Goal: Complete application form

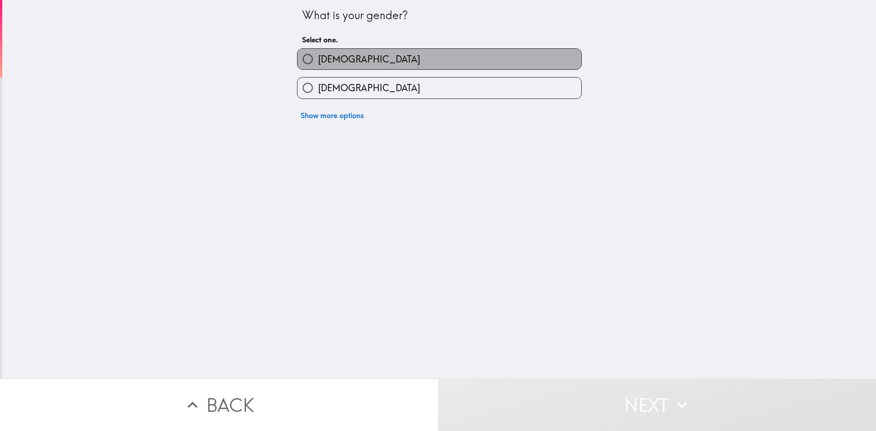
click at [334, 58] on label "[DEMOGRAPHIC_DATA]" at bounding box center [440, 59] width 284 height 21
click at [318, 58] on input "[DEMOGRAPHIC_DATA]" at bounding box center [308, 59] width 21 height 21
radio input "true"
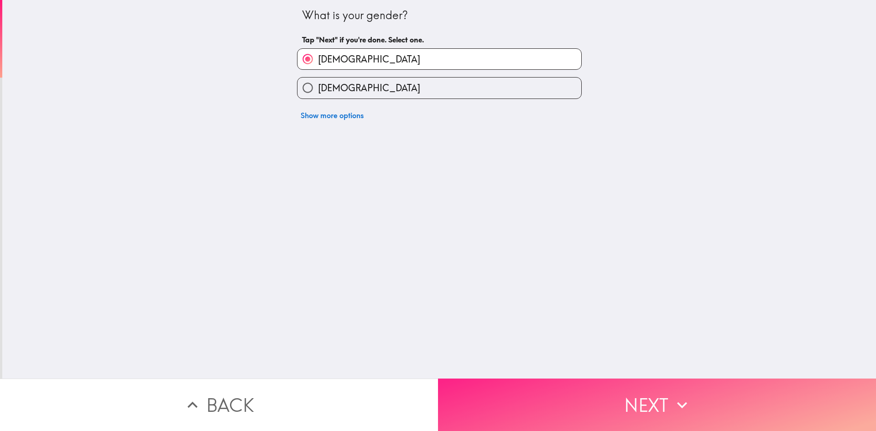
click at [590, 383] on button "Next" at bounding box center [657, 405] width 438 height 52
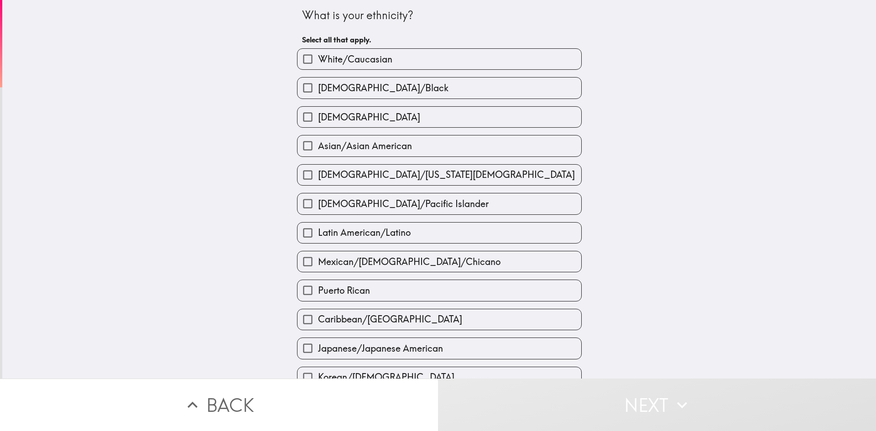
click at [425, 42] on div "White/Caucasian" at bounding box center [436, 55] width 292 height 29
click at [425, 54] on label "White/Caucasian" at bounding box center [440, 59] width 284 height 21
click at [318, 54] on input "White/Caucasian" at bounding box center [308, 59] width 21 height 21
checkbox input "true"
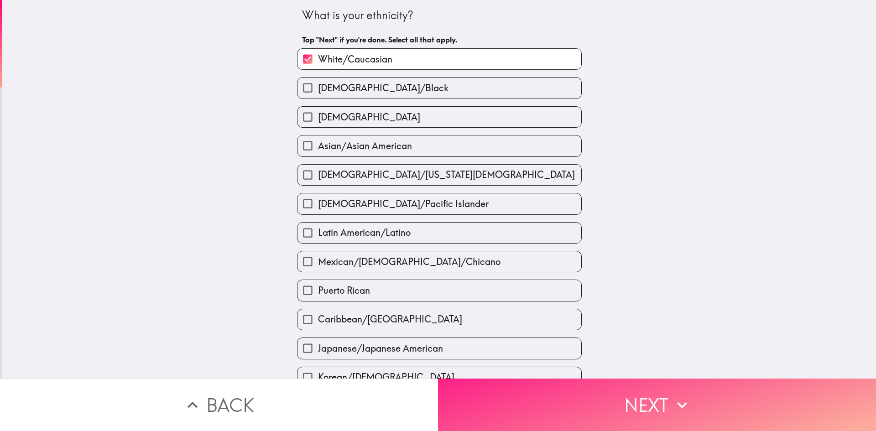
click at [656, 413] on button "Next" at bounding box center [657, 405] width 438 height 52
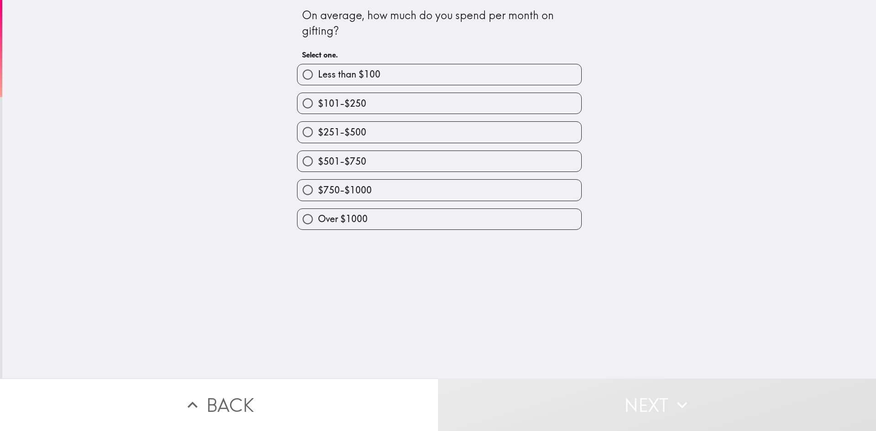
click at [411, 102] on label "$101-$250" at bounding box center [440, 103] width 284 height 21
click at [318, 102] on input "$101-$250" at bounding box center [308, 103] width 21 height 21
radio input "true"
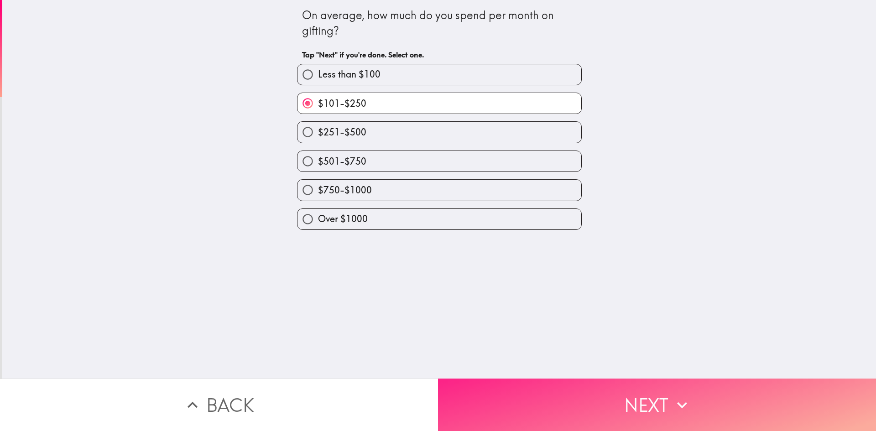
click at [628, 409] on button "Next" at bounding box center [657, 405] width 438 height 52
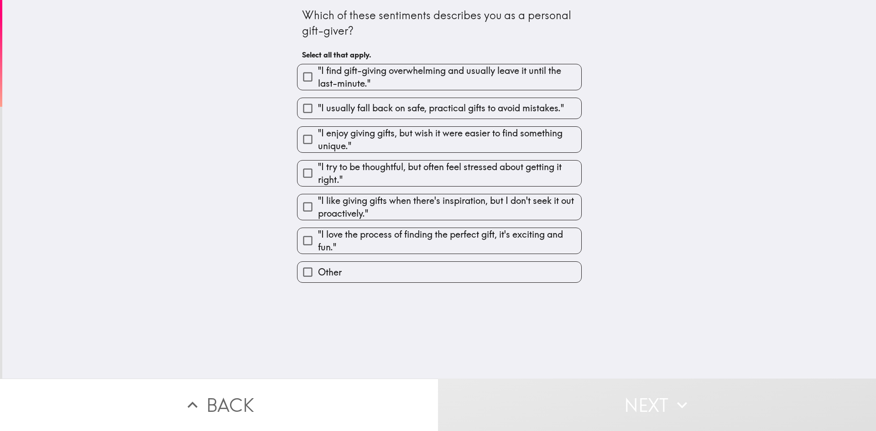
click at [422, 146] on span ""I enjoy giving gifts, but wish it were easier to find something unique."" at bounding box center [449, 140] width 263 height 26
click at [318, 146] on input ""I enjoy giving gifts, but wish it were easier to find something unique."" at bounding box center [308, 139] width 21 height 21
checkbox input "true"
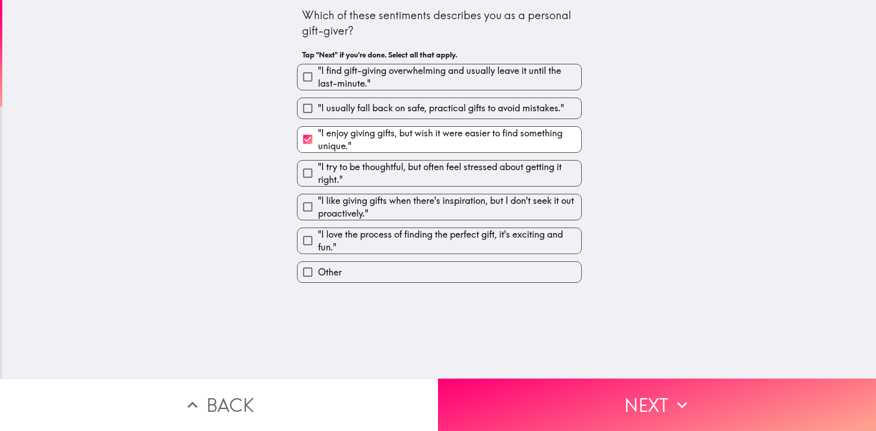
click at [429, 121] on div ""I enjoy giving gifts, but wish it were easier to find something unique."" at bounding box center [436, 136] width 292 height 34
click at [448, 111] on span ""I usually fall back on safe, practical gifts to avoid mistakes."" at bounding box center [441, 108] width 246 height 13
click at [318, 111] on input ""I usually fall back on safe, practical gifts to avoid mistakes."" at bounding box center [308, 108] width 21 height 21
checkbox input "true"
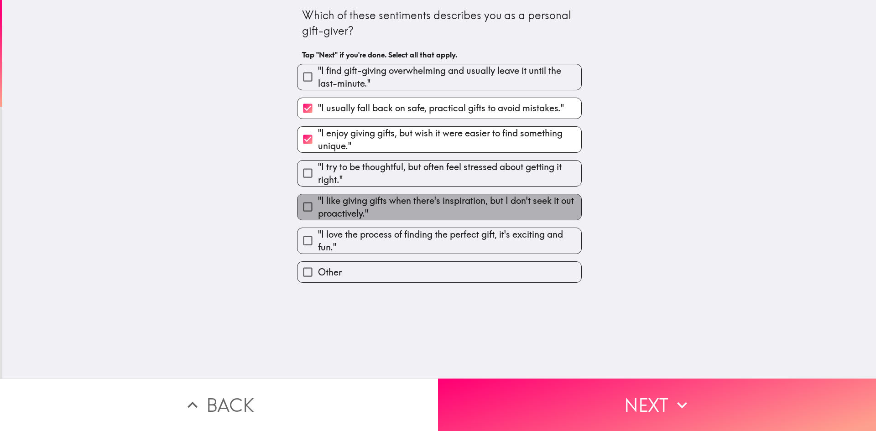
click at [454, 213] on span ""I like giving gifts when there's inspiration, but I don't seek it out proactiv…" at bounding box center [449, 207] width 263 height 26
click at [318, 213] on input ""I like giving gifts when there's inspiration, but I don't seek it out proactiv…" at bounding box center [308, 207] width 21 height 21
checkbox input "true"
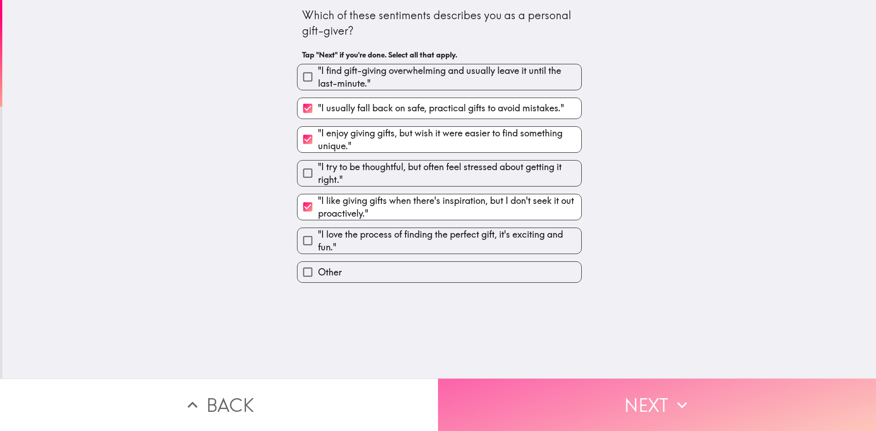
click at [564, 379] on button "Next" at bounding box center [657, 405] width 438 height 52
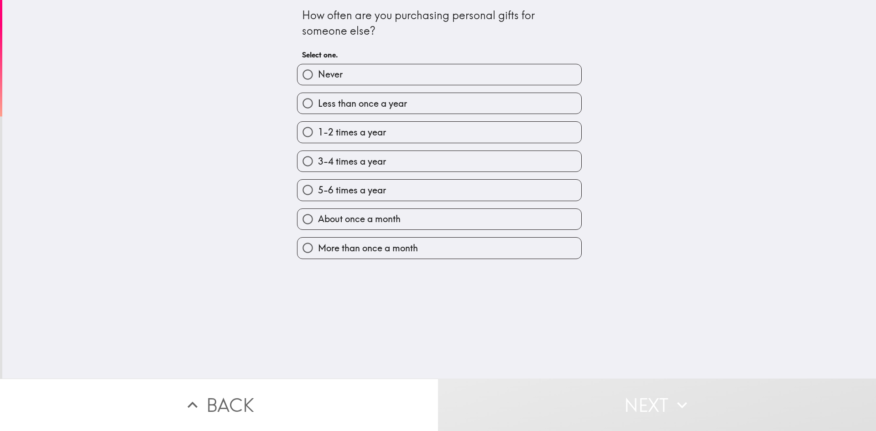
click at [412, 147] on div "3-4 times a year" at bounding box center [436, 157] width 292 height 29
click at [414, 155] on label "3-4 times a year" at bounding box center [440, 161] width 284 height 21
click at [318, 155] on input "3-4 times a year" at bounding box center [308, 161] width 21 height 21
radio input "true"
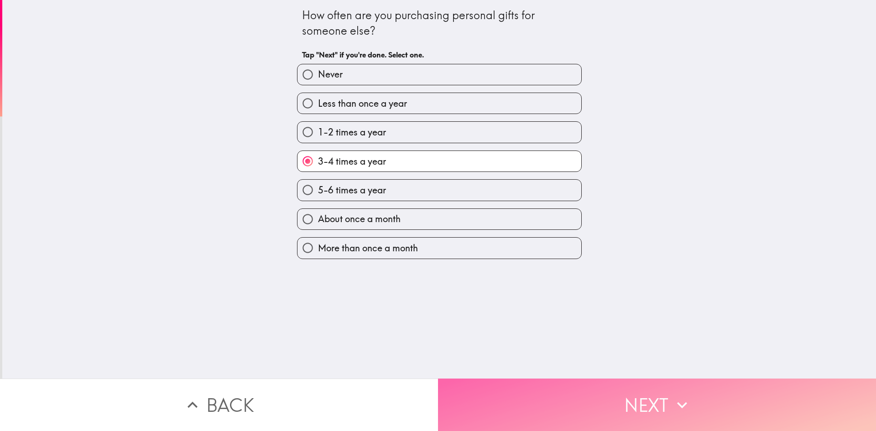
click at [596, 395] on button "Next" at bounding box center [657, 405] width 438 height 52
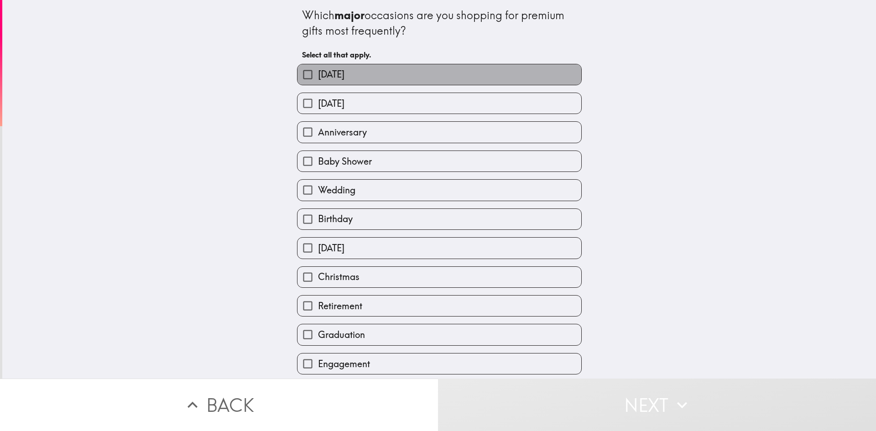
click at [337, 76] on span "[DATE]" at bounding box center [331, 74] width 26 height 13
click at [318, 76] on input "[DATE]" at bounding box center [308, 74] width 21 height 21
checkbox input "true"
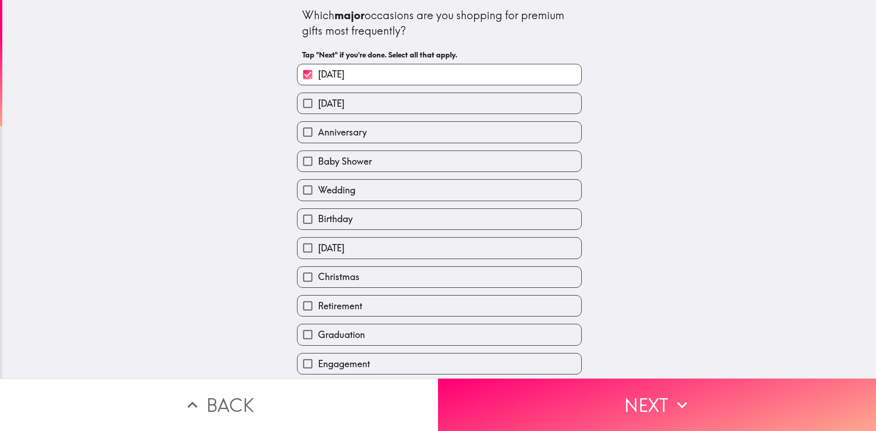
click at [330, 101] on span "[DATE]" at bounding box center [331, 103] width 26 height 13
click at [318, 101] on input "[DATE]" at bounding box center [308, 103] width 21 height 21
checkbox input "true"
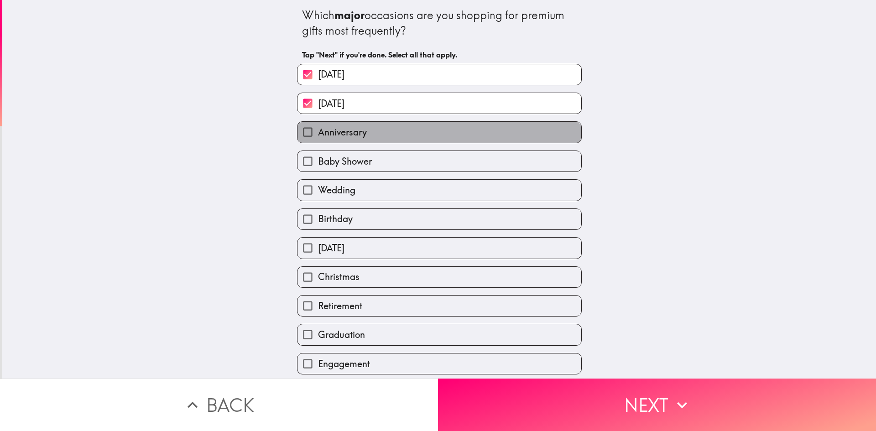
click at [340, 131] on span "Anniversary" at bounding box center [342, 132] width 49 height 13
click at [318, 131] on input "Anniversary" at bounding box center [308, 132] width 21 height 21
checkbox input "true"
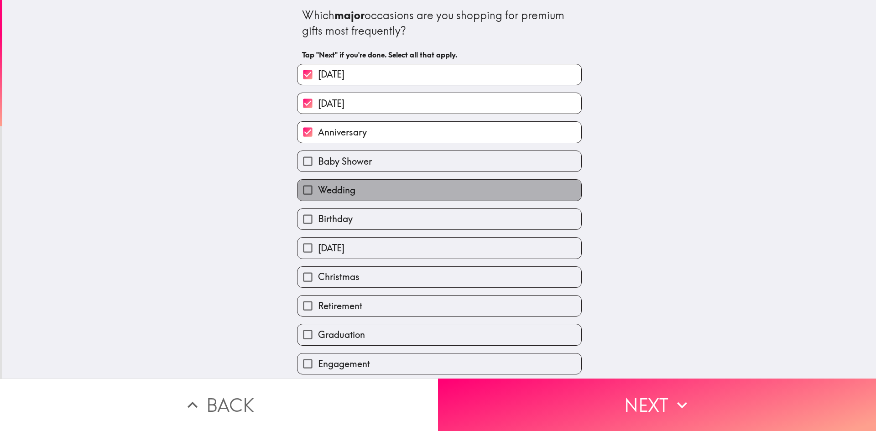
click at [323, 189] on span "Wedding" at bounding box center [336, 190] width 37 height 13
click at [318, 189] on input "Wedding" at bounding box center [308, 190] width 21 height 21
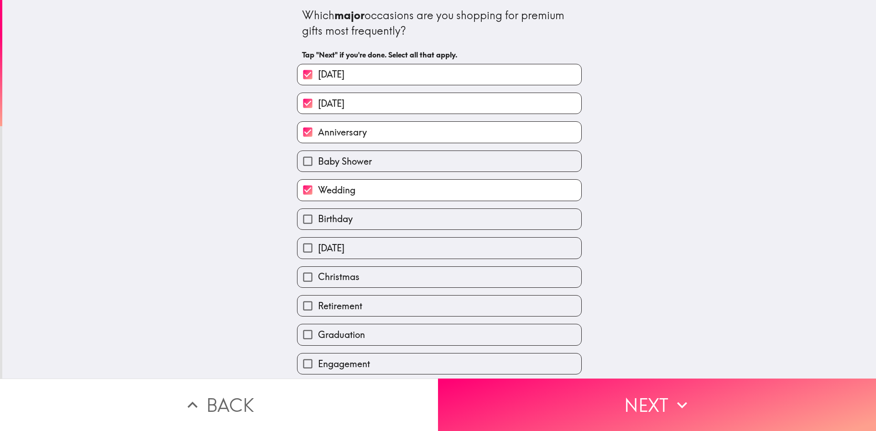
click at [318, 184] on span "Wedding" at bounding box center [336, 190] width 37 height 13
click at [315, 184] on input "Wedding" at bounding box center [308, 190] width 21 height 21
checkbox input "false"
click at [322, 218] on span "Birthday" at bounding box center [335, 219] width 35 height 13
click at [318, 218] on input "Birthday" at bounding box center [308, 219] width 21 height 21
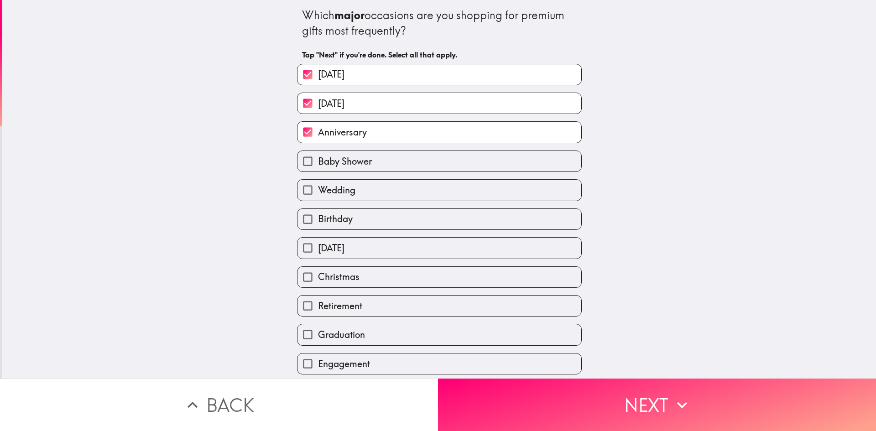
checkbox input "true"
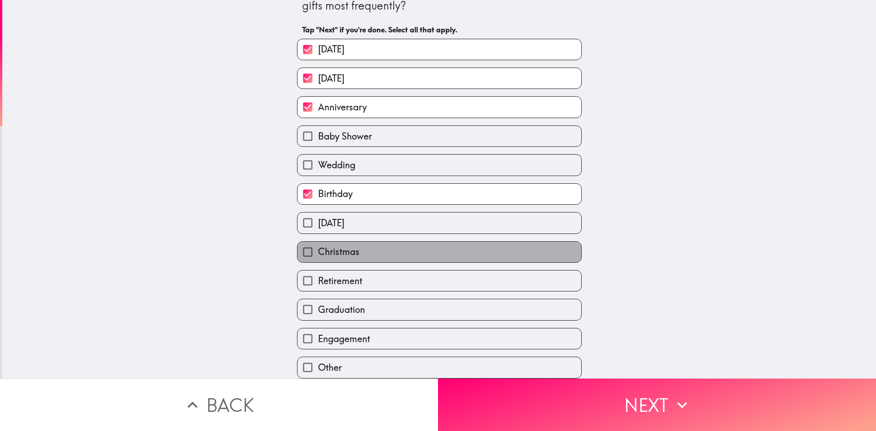
click at [364, 247] on label "Christmas" at bounding box center [440, 252] width 284 height 21
click at [318, 247] on input "Christmas" at bounding box center [308, 252] width 21 height 21
checkbox input "true"
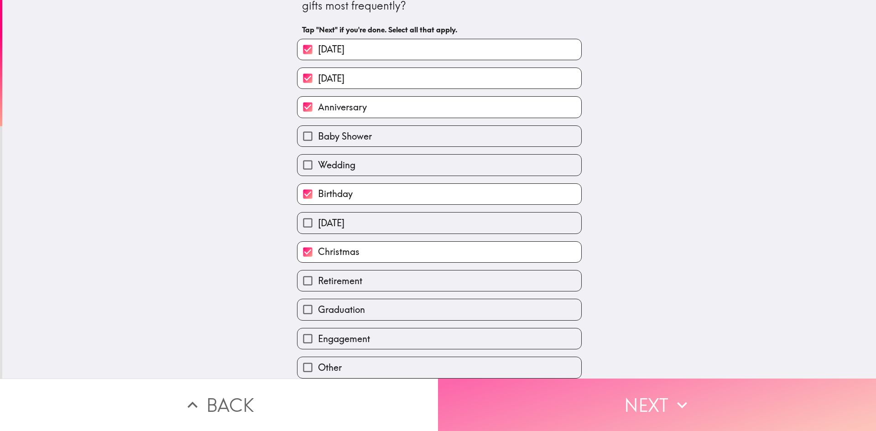
click at [588, 393] on button "Next" at bounding box center [657, 405] width 438 height 52
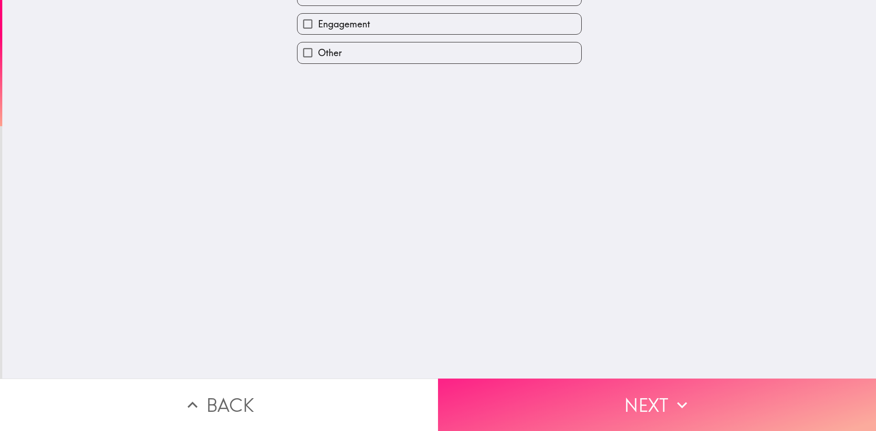
scroll to position [0, 0]
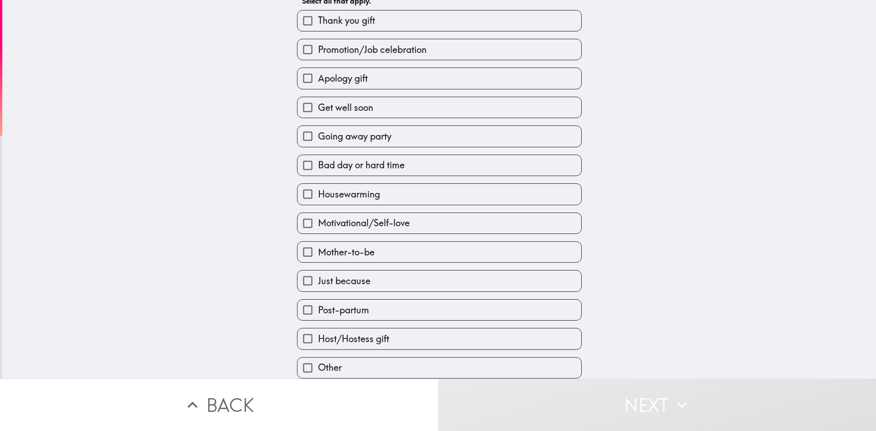
scroll to position [61, 0]
click at [388, 242] on label "Mother-to-be" at bounding box center [440, 252] width 284 height 21
click at [318, 242] on input "Mother-to-be" at bounding box center [308, 252] width 21 height 21
checkbox input "true"
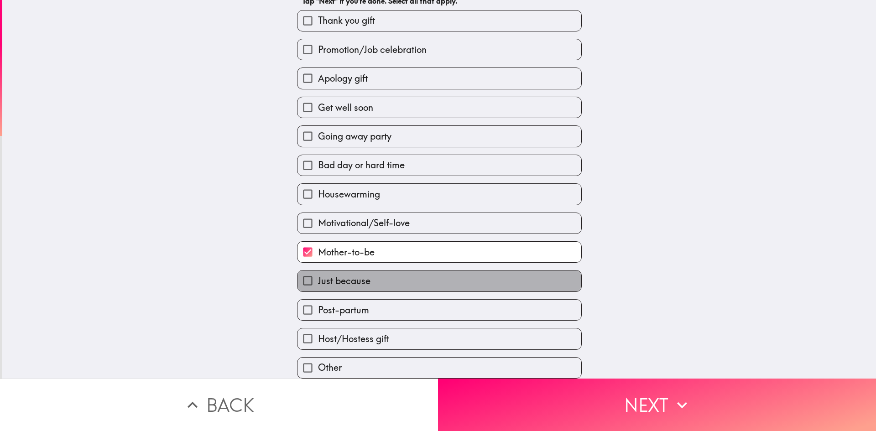
click at [387, 271] on label "Just because" at bounding box center [440, 281] width 284 height 21
click at [318, 271] on input "Just because" at bounding box center [308, 281] width 21 height 21
checkbox input "true"
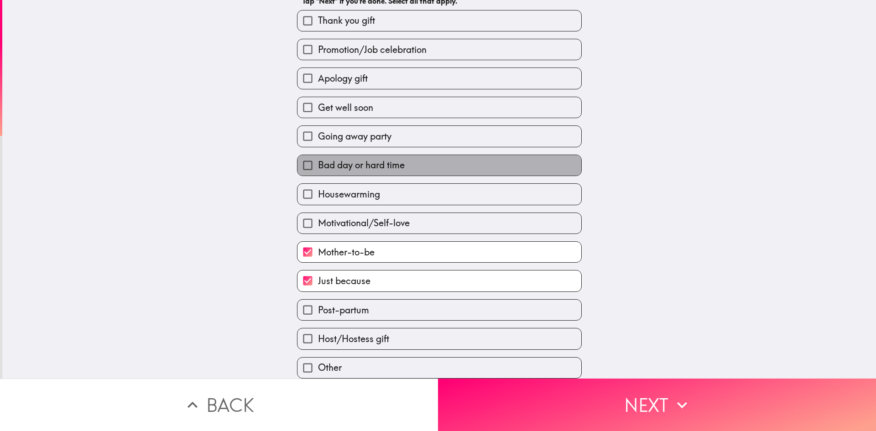
click at [391, 162] on span "Bad day or hard time" at bounding box center [361, 165] width 87 height 13
click at [318, 162] on input "Bad day or hard time" at bounding box center [308, 165] width 21 height 21
checkbox input "true"
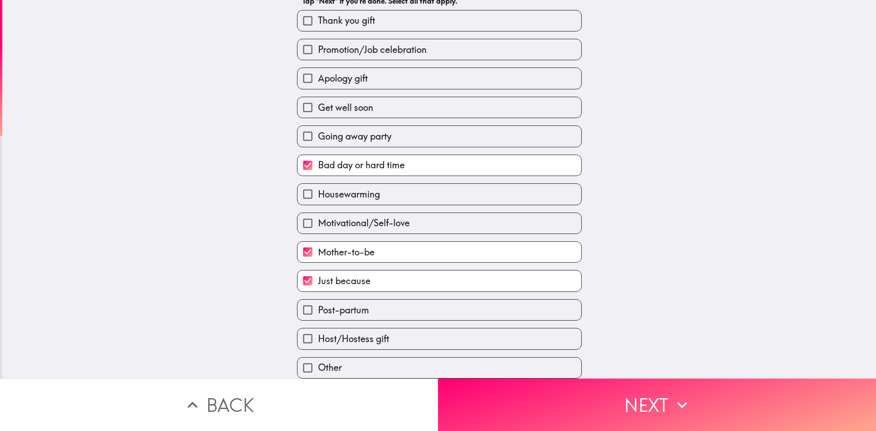
click at [400, 15] on label "Thank you gift" at bounding box center [440, 20] width 284 height 21
click at [318, 15] on input "Thank you gift" at bounding box center [308, 20] width 21 height 21
checkbox input "true"
click at [404, 73] on label "Apology gift" at bounding box center [440, 78] width 284 height 21
click at [318, 73] on input "Apology gift" at bounding box center [308, 78] width 21 height 21
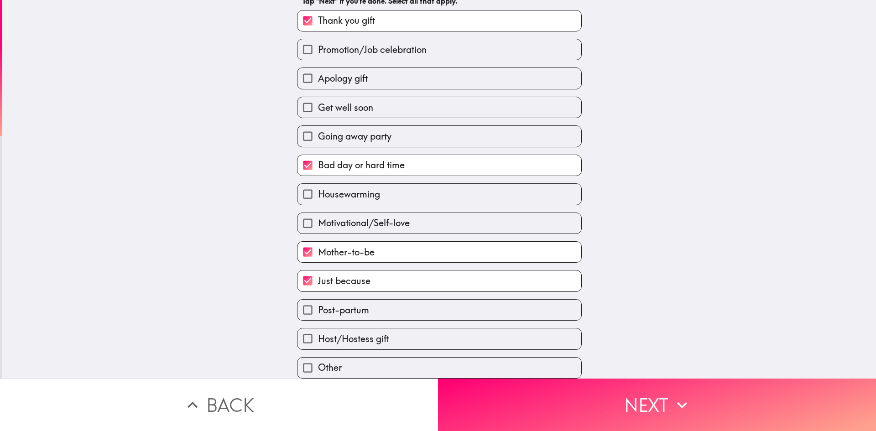
checkbox input "true"
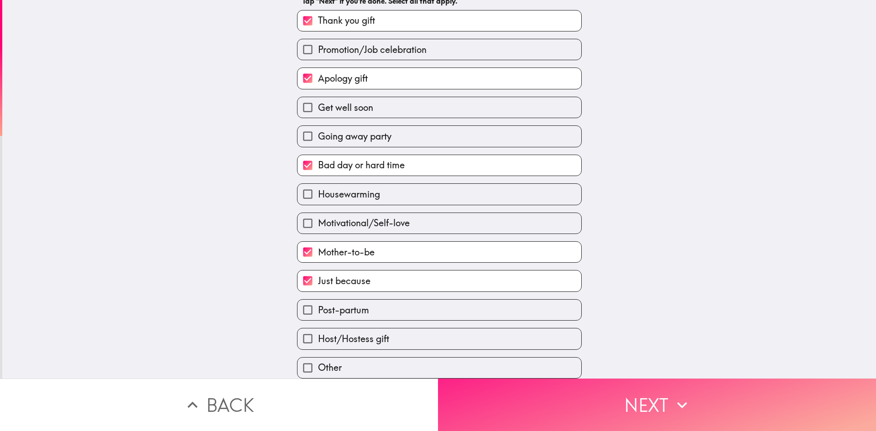
click at [689, 384] on button "Next" at bounding box center [657, 405] width 438 height 52
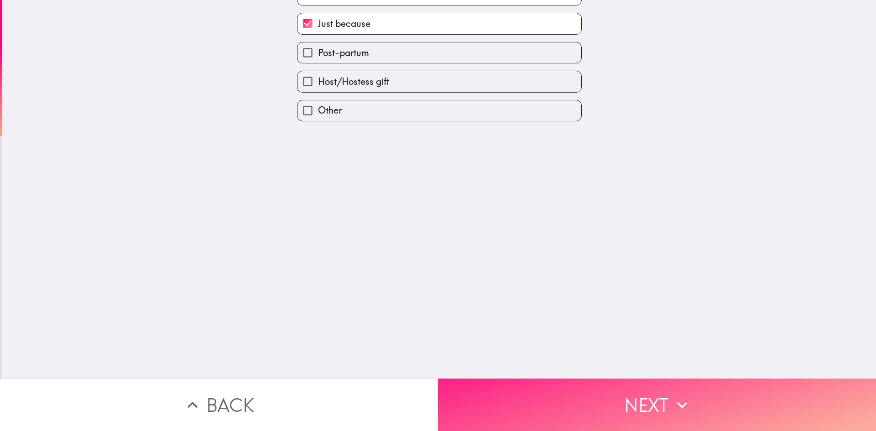
scroll to position [0, 0]
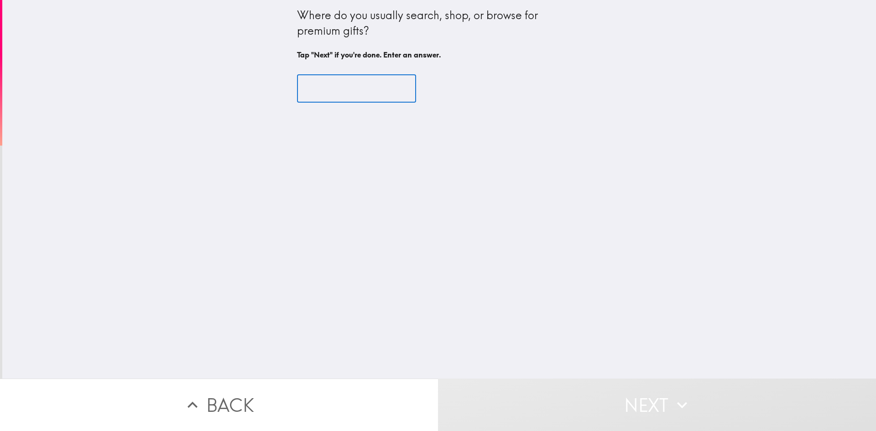
click at [359, 85] on input "text" at bounding box center [356, 89] width 119 height 28
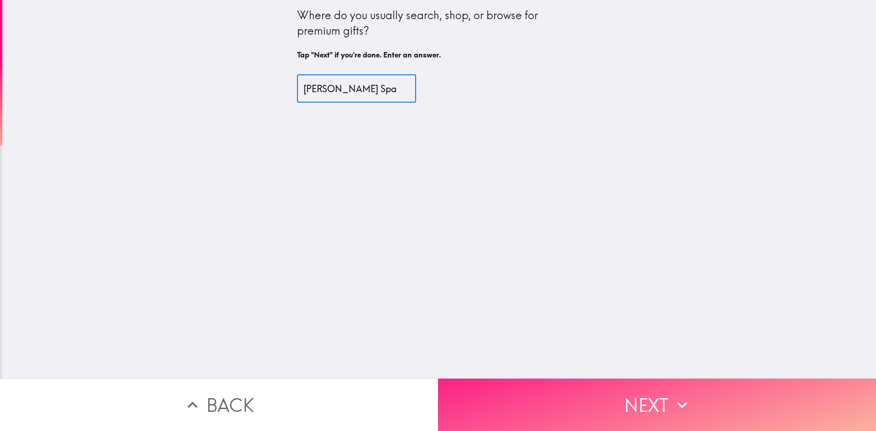
type input "[PERSON_NAME] Spa"
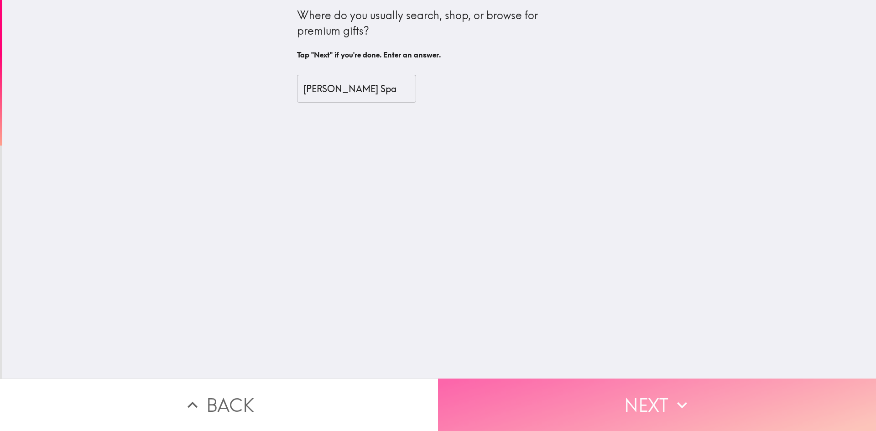
click at [628, 404] on button "Next" at bounding box center [657, 405] width 438 height 52
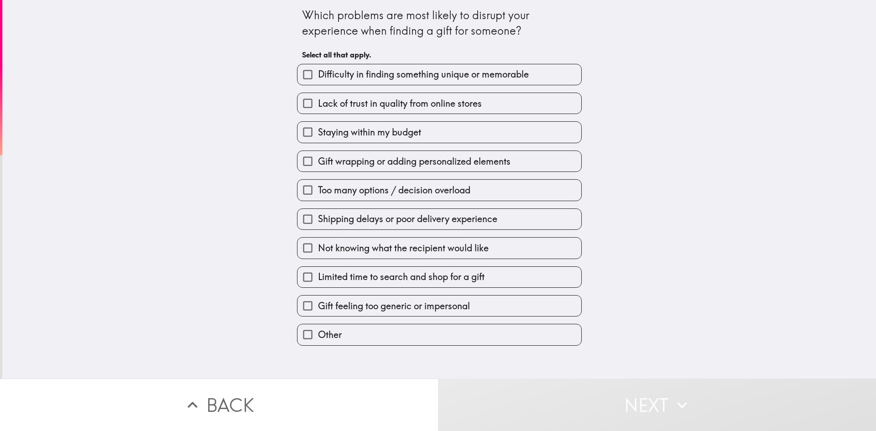
click at [435, 76] on span "Difficulty in finding something unique or memorable" at bounding box center [423, 74] width 211 height 13
click at [318, 76] on input "Difficulty in finding something unique or memorable" at bounding box center [308, 74] width 21 height 21
checkbox input "true"
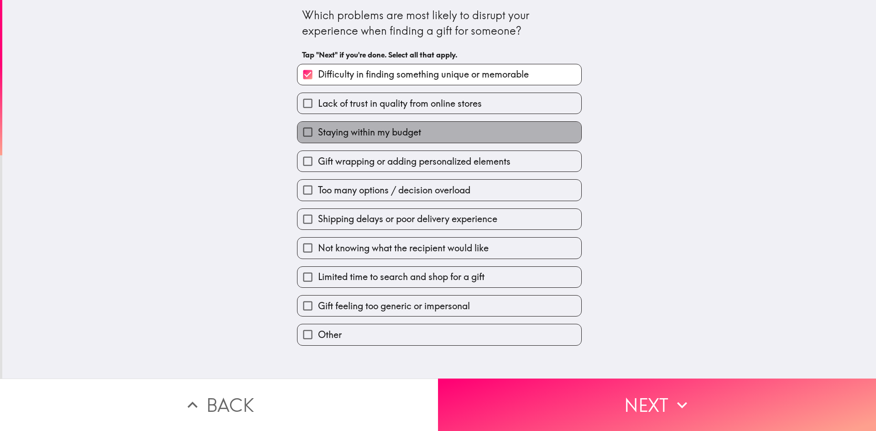
click at [427, 133] on label "Staying within my budget" at bounding box center [440, 132] width 284 height 21
click at [318, 133] on input "Staying within my budget" at bounding box center [308, 132] width 21 height 21
checkbox input "true"
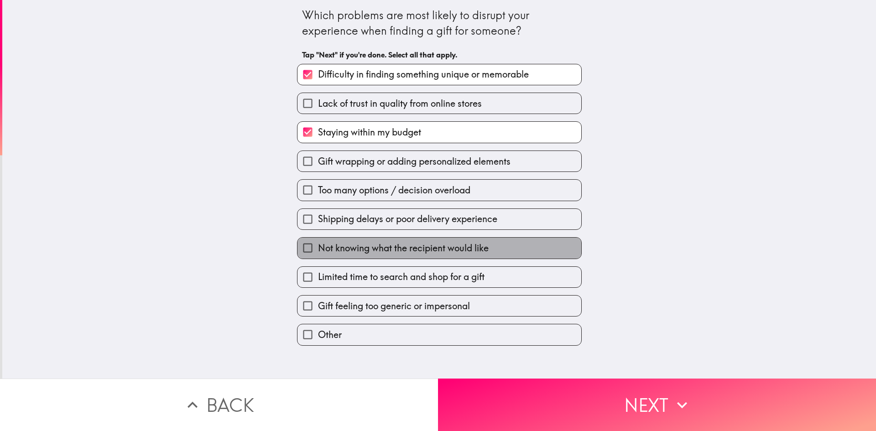
click at [419, 252] on span "Not knowing what the recipient would like" at bounding box center [403, 248] width 171 height 13
click at [318, 252] on input "Not knowing what the recipient would like" at bounding box center [308, 248] width 21 height 21
checkbox input "true"
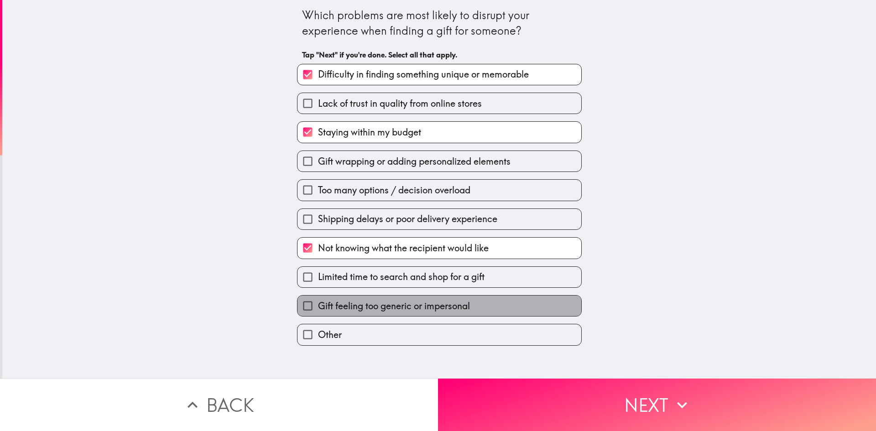
click at [425, 310] on span "Gift feeling too generic or impersonal" at bounding box center [394, 306] width 152 height 13
click at [318, 310] on input "Gift feeling too generic or impersonal" at bounding box center [308, 306] width 21 height 21
checkbox input "true"
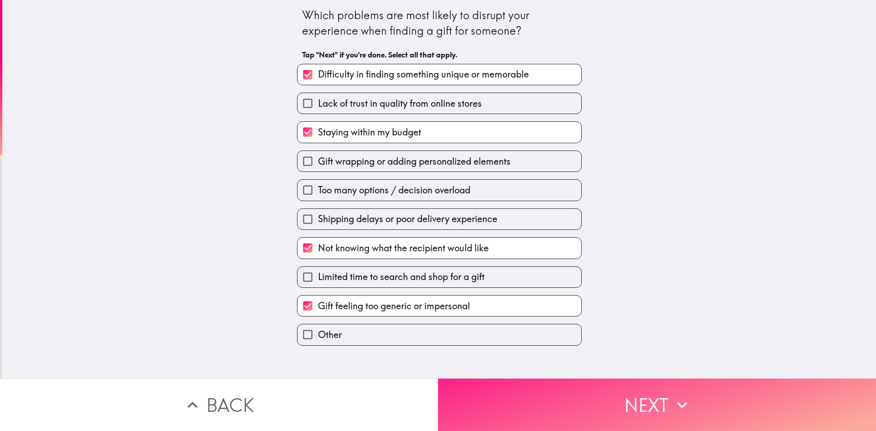
click at [596, 424] on button "Next" at bounding box center [657, 405] width 438 height 52
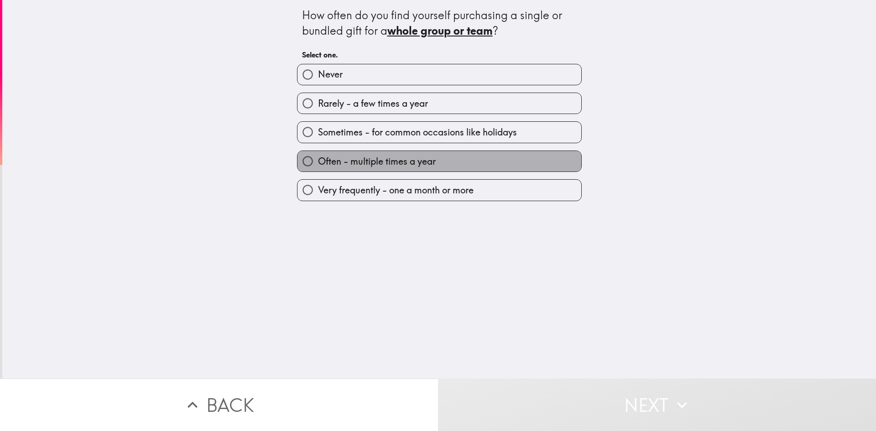
click at [399, 158] on span "Often - multiple times a year" at bounding box center [377, 161] width 118 height 13
click at [318, 158] on input "Often - multiple times a year" at bounding box center [308, 161] width 21 height 21
radio input "true"
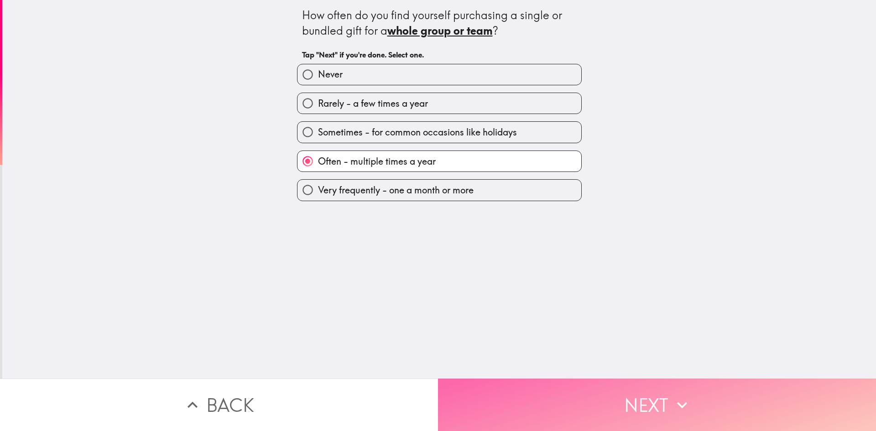
drag, startPoint x: 544, startPoint y: 409, endPoint x: 545, endPoint y: 404, distance: 4.7
click at [543, 409] on button "Next" at bounding box center [657, 405] width 438 height 52
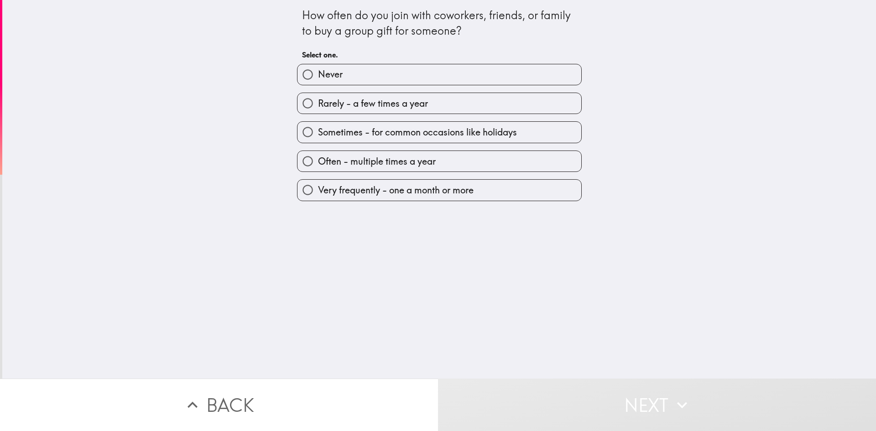
click at [449, 98] on label "Rarely - a few times a year" at bounding box center [440, 103] width 284 height 21
click at [318, 98] on input "Rarely - a few times a year" at bounding box center [308, 103] width 21 height 21
radio input "true"
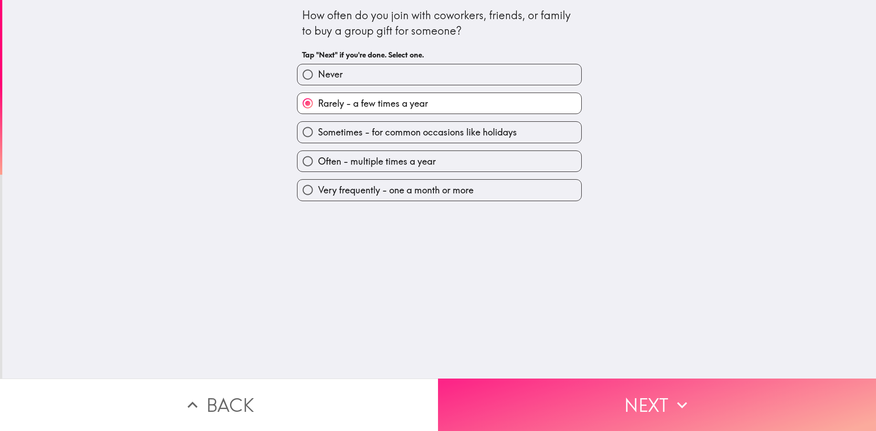
click at [577, 380] on button "Next" at bounding box center [657, 405] width 438 height 52
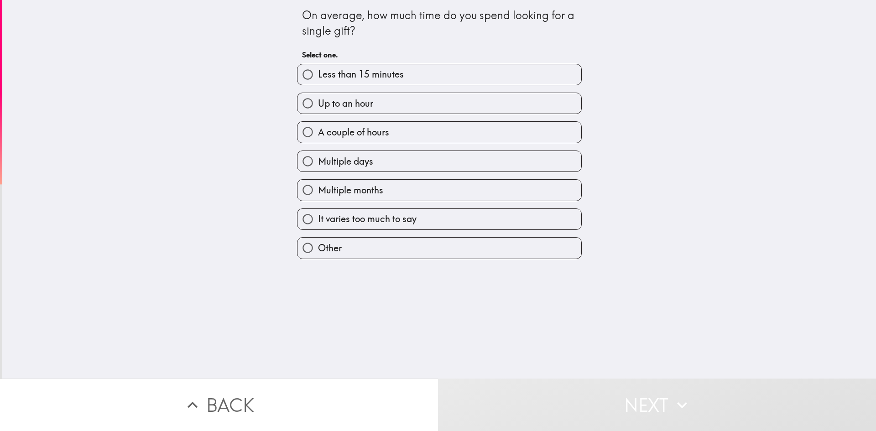
click at [383, 107] on label "Up to an hour" at bounding box center [440, 103] width 284 height 21
click at [318, 107] on input "Up to an hour" at bounding box center [308, 103] width 21 height 21
radio input "true"
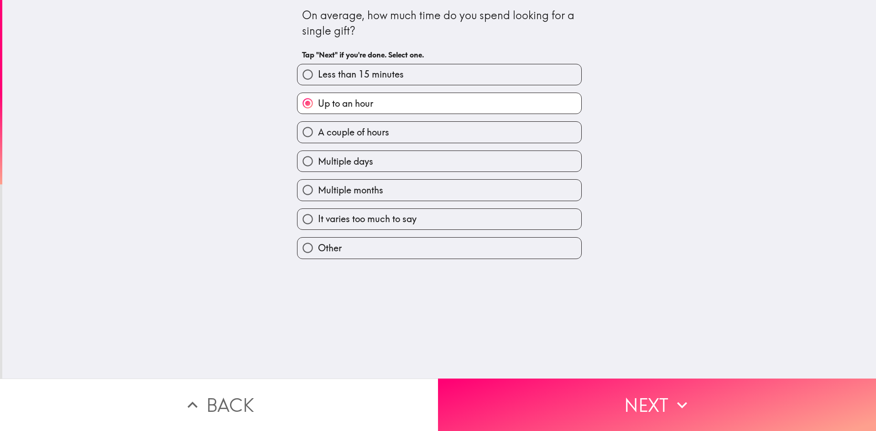
click at [411, 139] on label "A couple of hours" at bounding box center [440, 132] width 284 height 21
click at [318, 139] on input "A couple of hours" at bounding box center [308, 132] width 21 height 21
radio input "true"
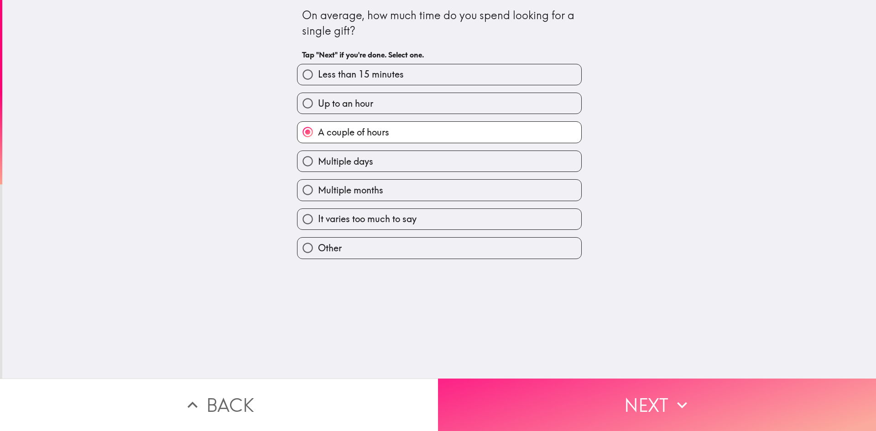
click at [593, 385] on button "Next" at bounding box center [657, 405] width 438 height 52
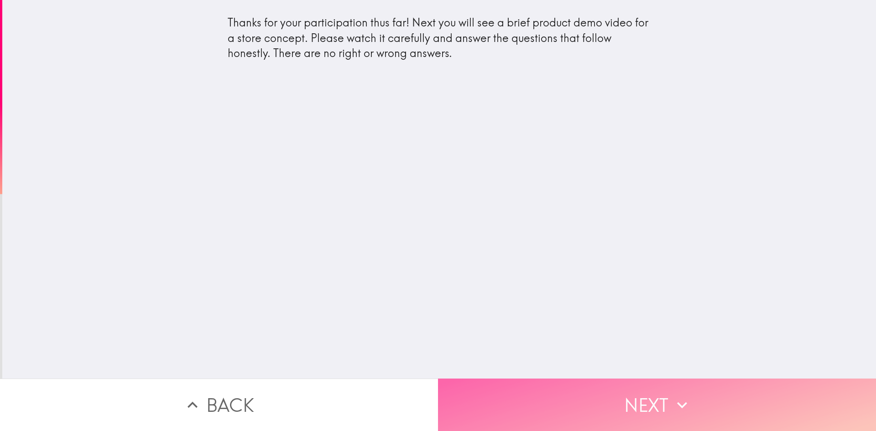
click at [570, 383] on button "Next" at bounding box center [657, 405] width 438 height 52
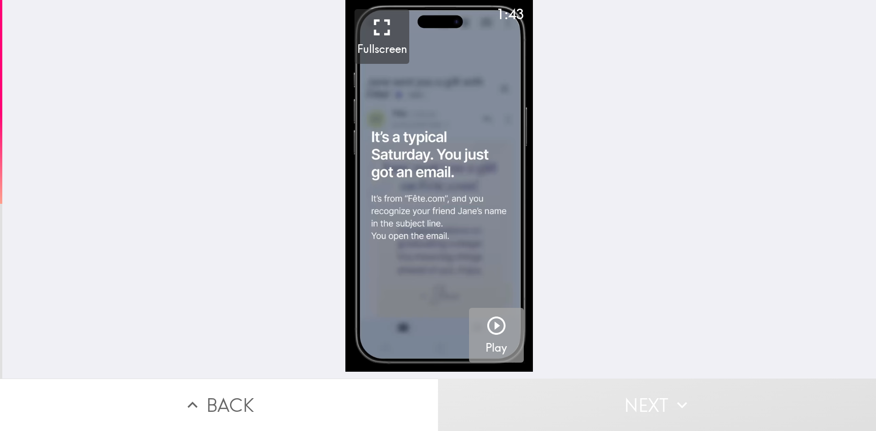
click at [494, 334] on icon "button" at bounding box center [497, 326] width 22 height 22
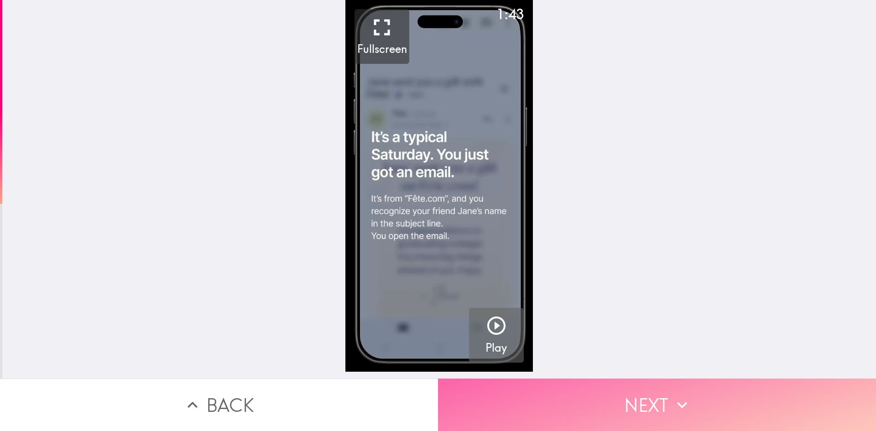
click at [599, 395] on button "Next" at bounding box center [657, 405] width 438 height 52
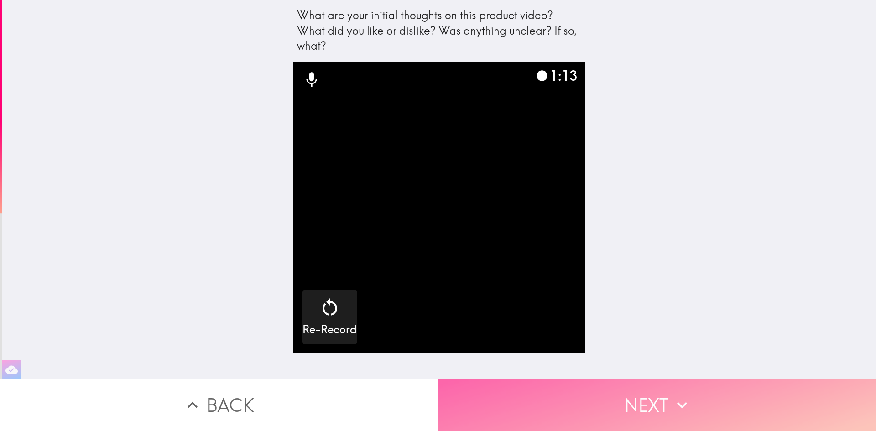
click at [697, 400] on button "Next" at bounding box center [657, 405] width 438 height 52
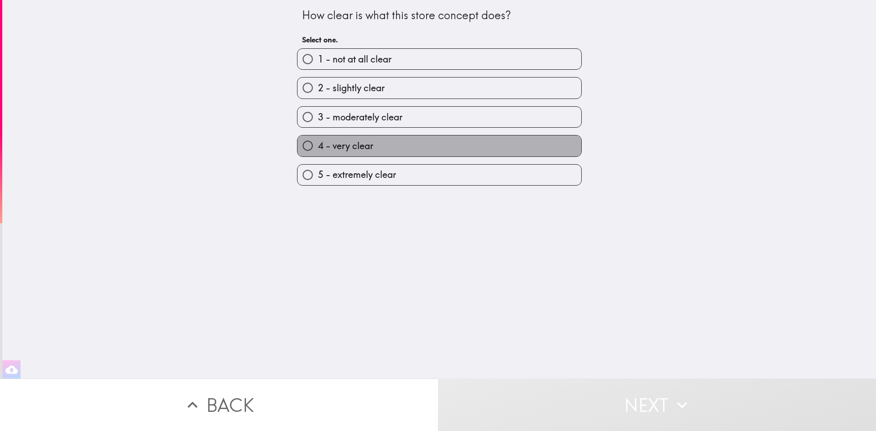
click at [425, 144] on label "4 - very clear" at bounding box center [440, 146] width 284 height 21
click at [318, 144] on input "4 - very clear" at bounding box center [308, 146] width 21 height 21
radio input "true"
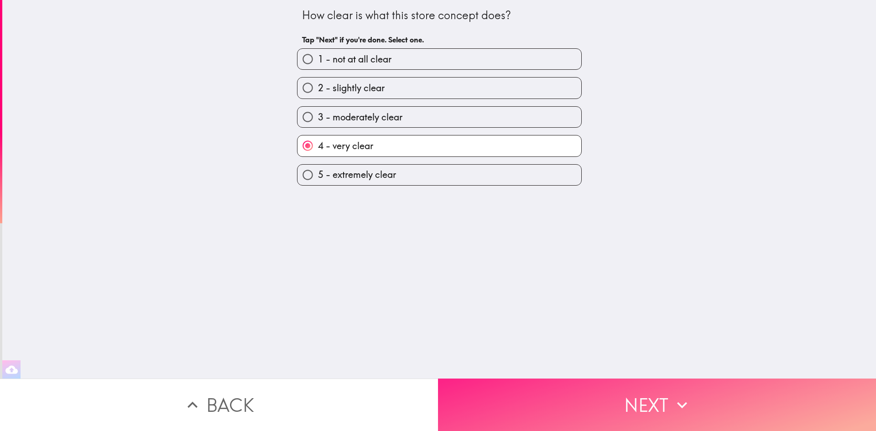
click at [673, 386] on button "Next" at bounding box center [657, 405] width 438 height 52
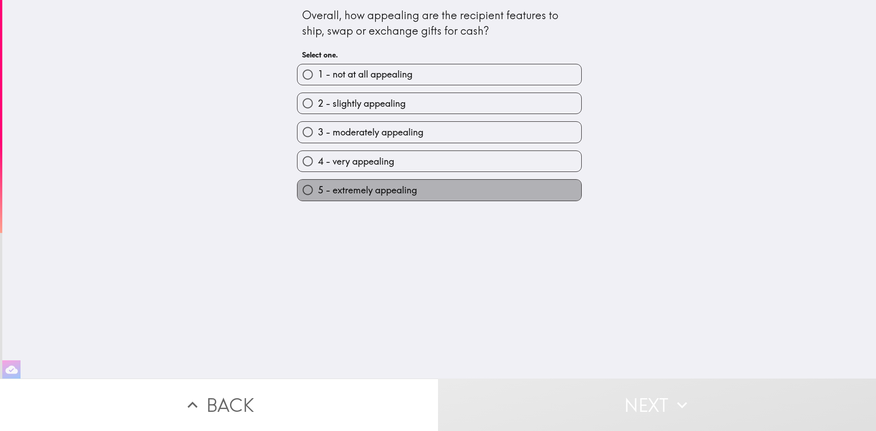
click at [433, 189] on label "5 - extremely appealing" at bounding box center [440, 190] width 284 height 21
click at [318, 189] on input "5 - extremely appealing" at bounding box center [308, 190] width 21 height 21
radio input "true"
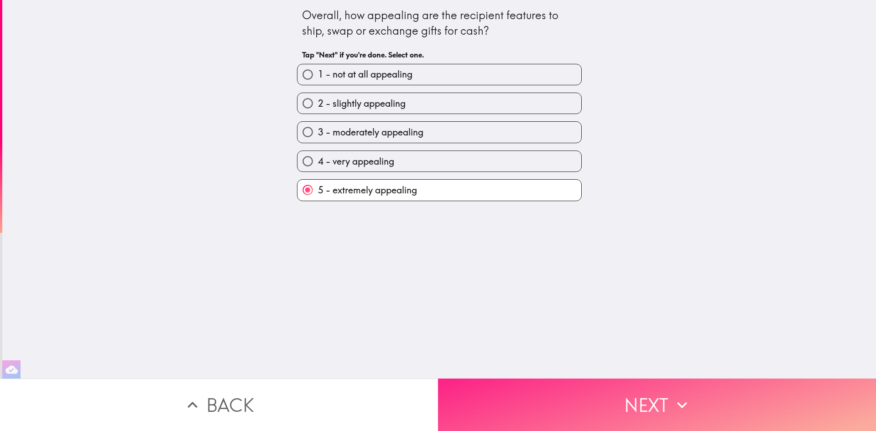
click at [656, 404] on button "Next" at bounding box center [657, 405] width 438 height 52
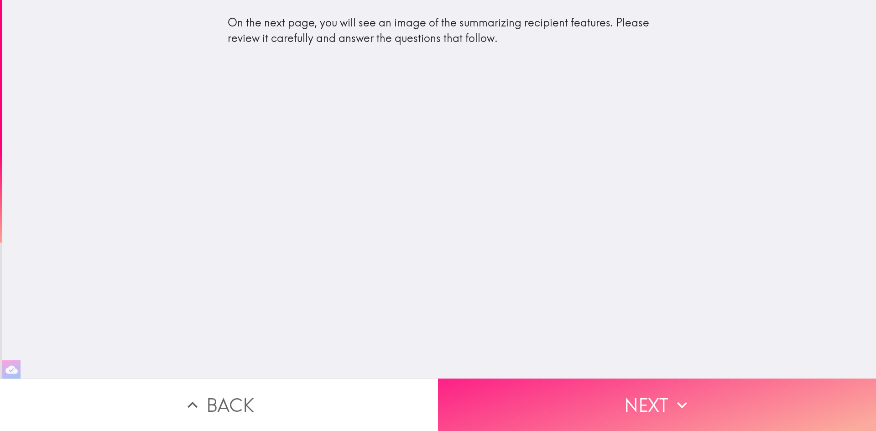
click at [617, 397] on button "Next" at bounding box center [657, 405] width 438 height 52
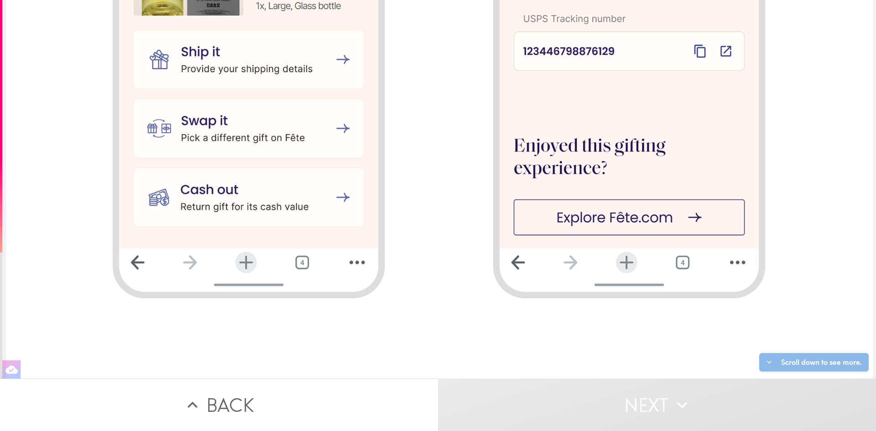
scroll to position [1358, 0]
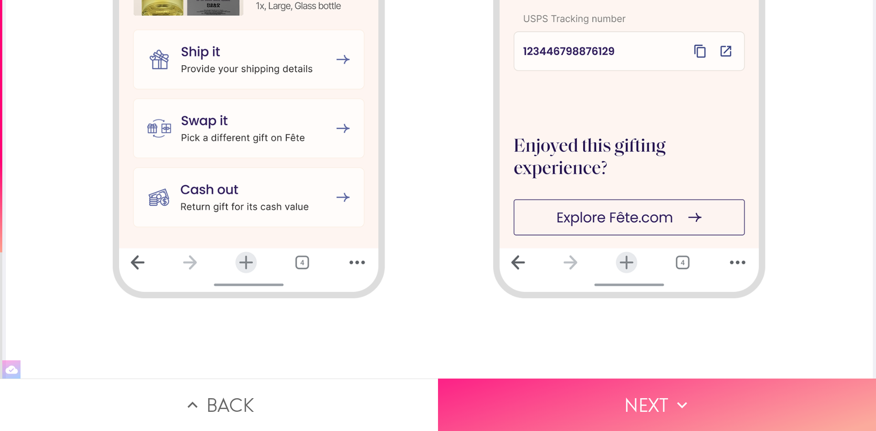
click at [642, 394] on button "Next" at bounding box center [657, 405] width 438 height 52
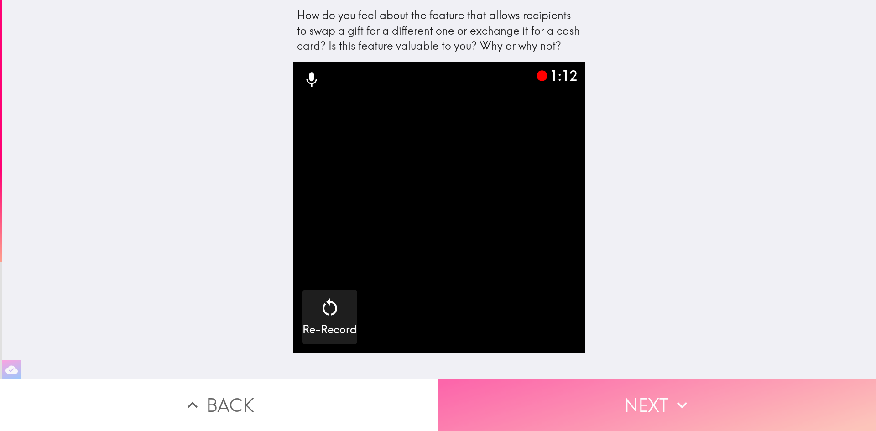
click at [657, 393] on button "Next" at bounding box center [657, 405] width 438 height 52
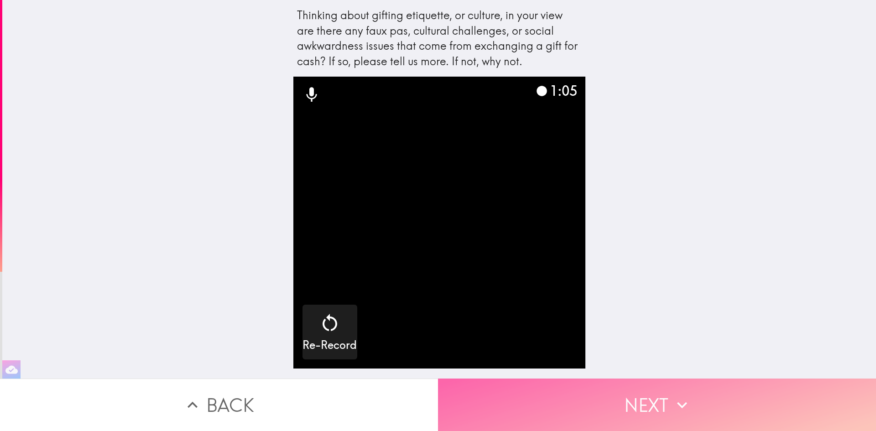
click at [644, 389] on button "Next" at bounding box center [657, 405] width 438 height 52
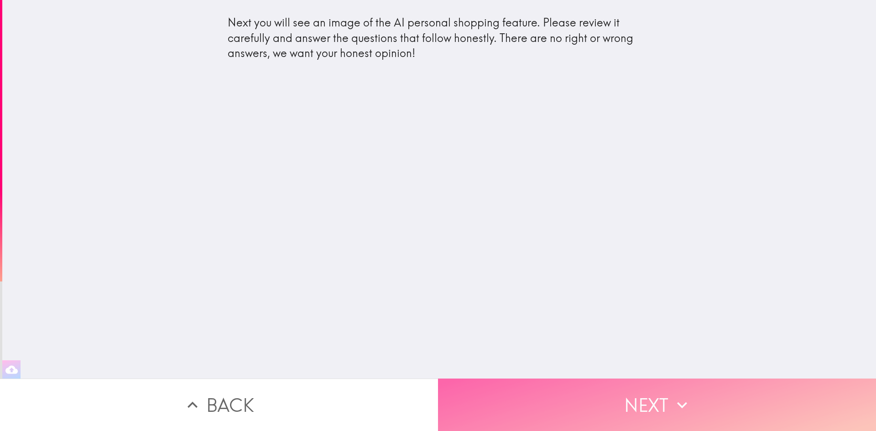
click at [598, 387] on button "Next" at bounding box center [657, 405] width 438 height 52
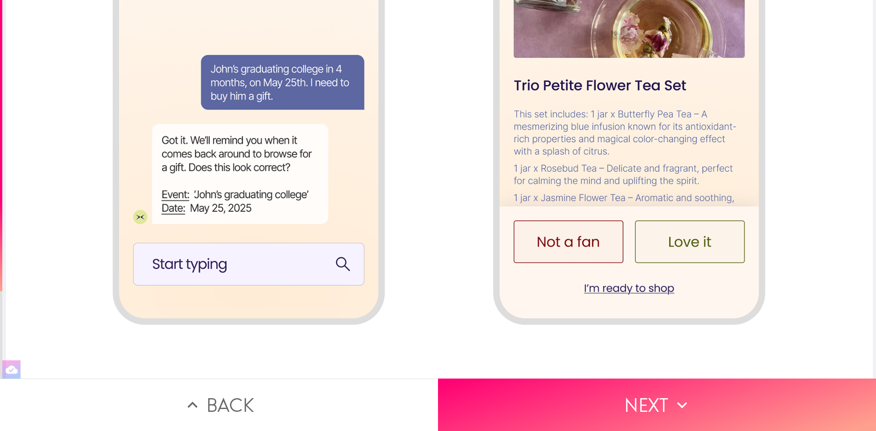
scroll to position [1358, 0]
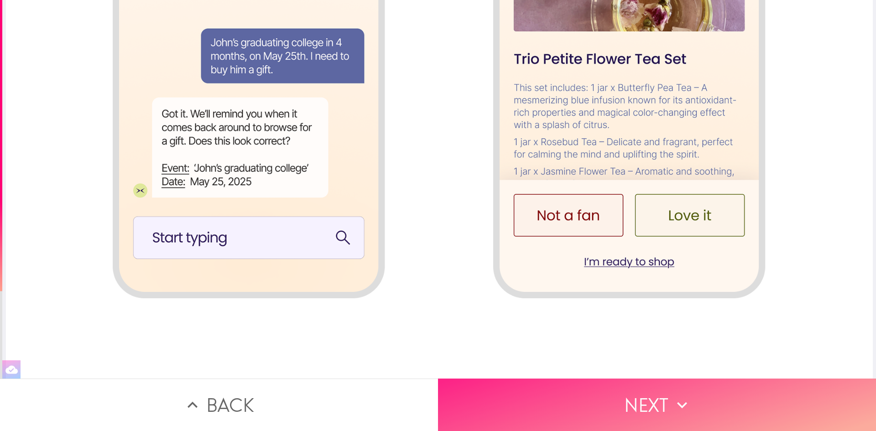
click at [672, 395] on icon "button" at bounding box center [682, 405] width 20 height 20
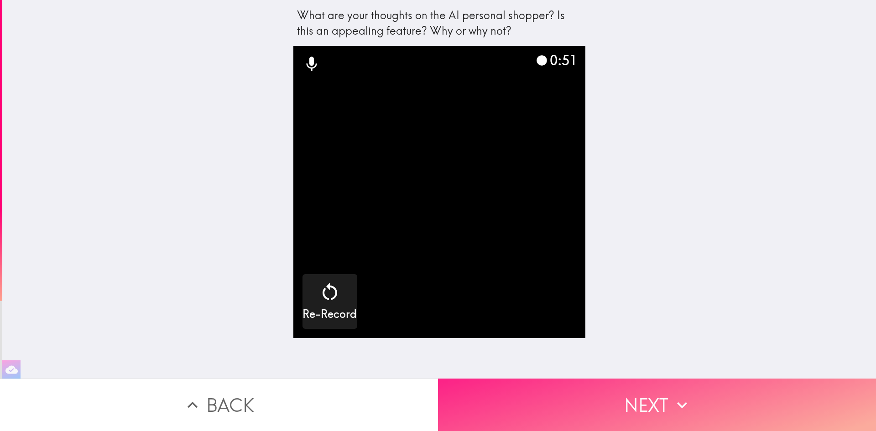
click at [657, 406] on button "Next" at bounding box center [657, 405] width 438 height 52
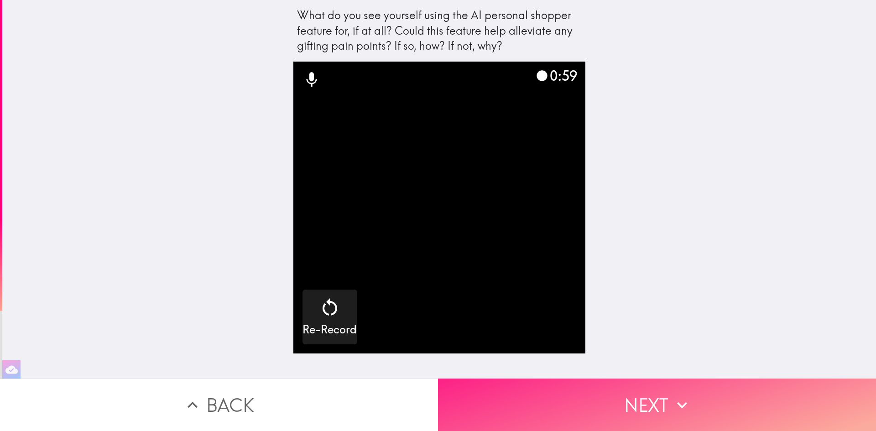
click at [657, 393] on button "Next" at bounding box center [657, 405] width 438 height 52
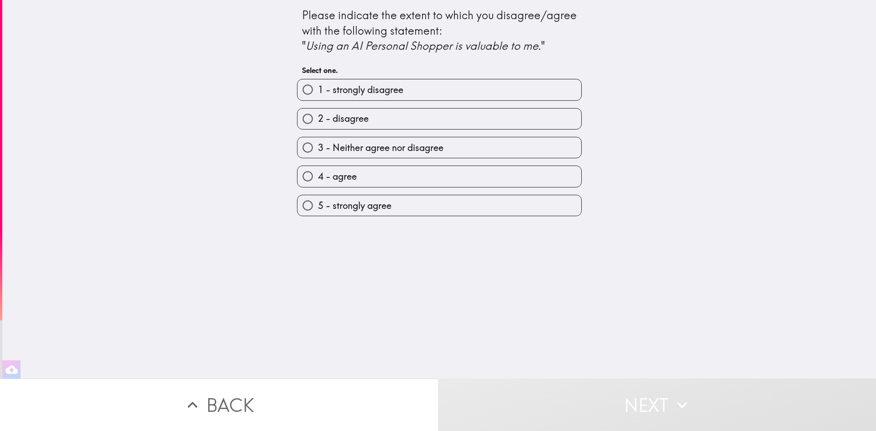
click at [404, 199] on label "5 - strongly agree" at bounding box center [440, 205] width 284 height 21
click at [318, 199] on input "5 - strongly agree" at bounding box center [308, 205] width 21 height 21
radio input "true"
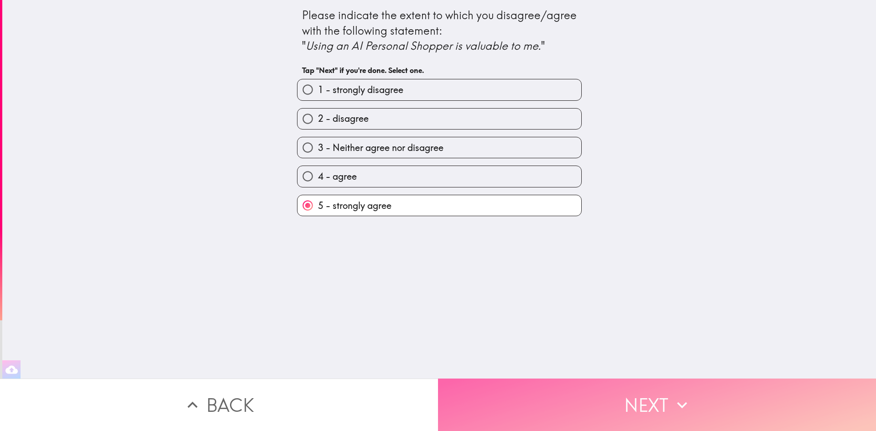
click at [598, 398] on button "Next" at bounding box center [657, 405] width 438 height 52
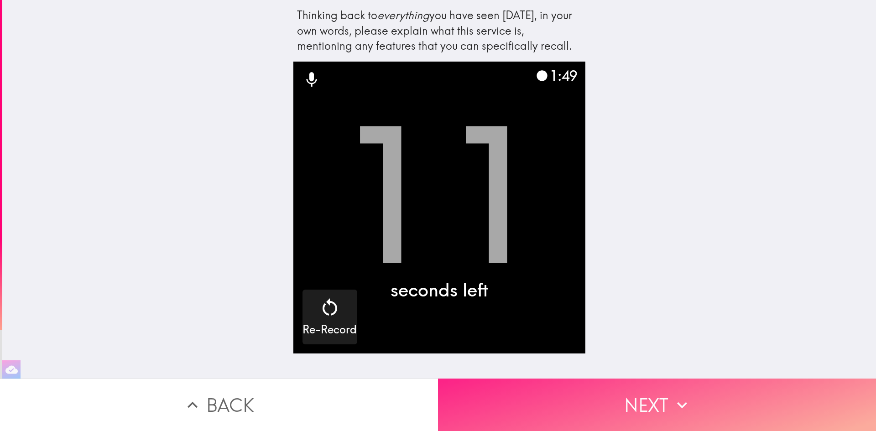
click at [638, 389] on button "Next" at bounding box center [657, 405] width 438 height 52
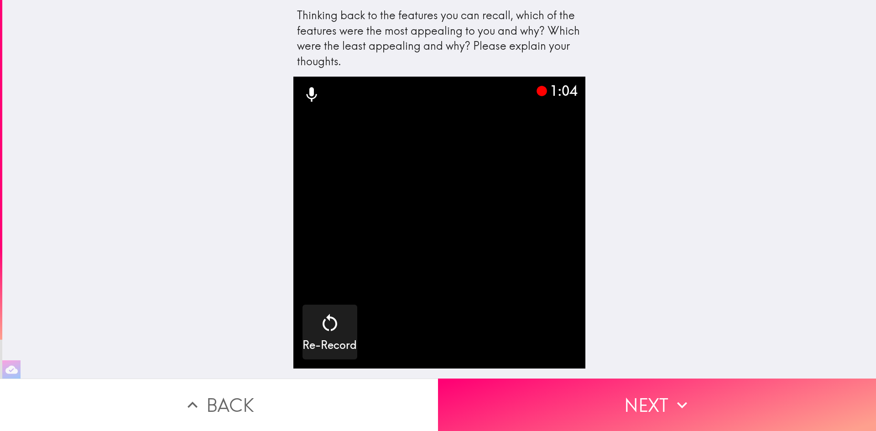
click at [664, 411] on button "Next" at bounding box center [657, 405] width 438 height 52
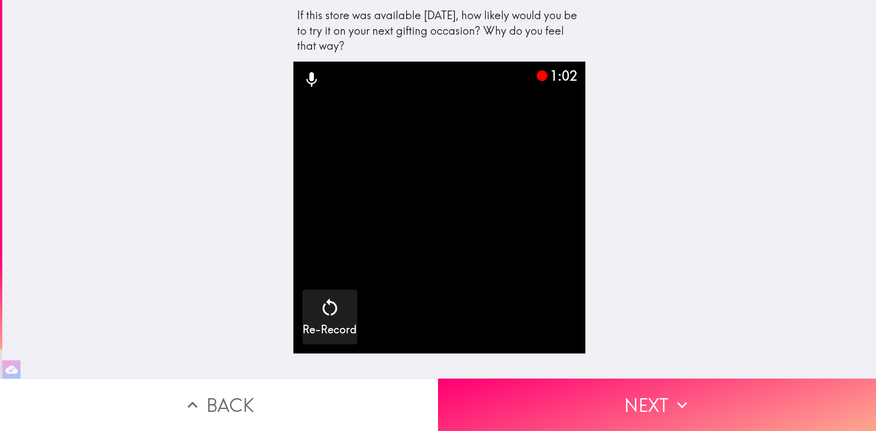
click at [728, 372] on div "If this store was available [DATE], how likely would you be to try it on your n…" at bounding box center [439, 189] width 874 height 379
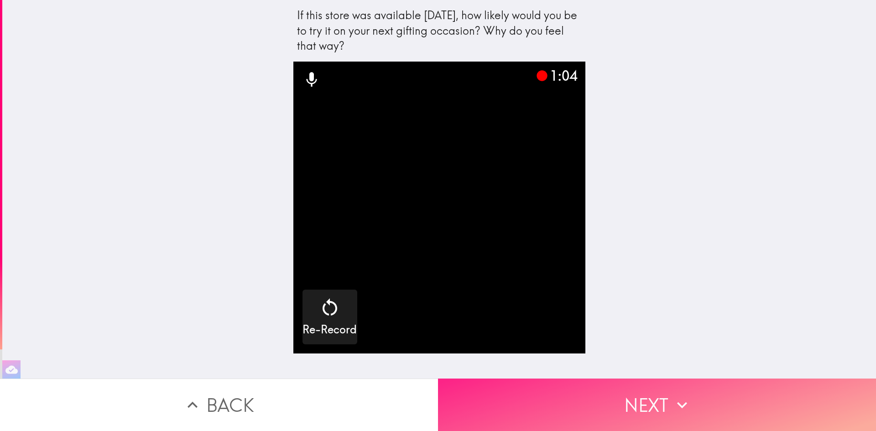
click at [721, 395] on button "Next" at bounding box center [657, 405] width 438 height 52
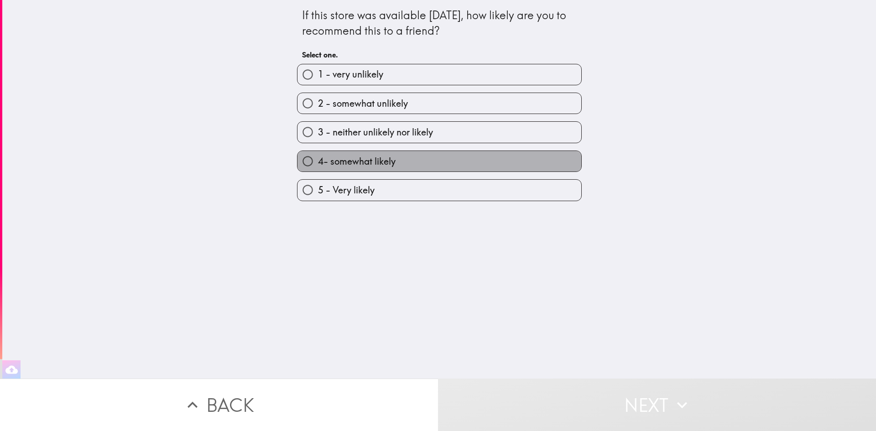
click at [427, 163] on label "4- somewhat likely" at bounding box center [440, 161] width 284 height 21
click at [318, 163] on input "4- somewhat likely" at bounding box center [308, 161] width 21 height 21
radio input "true"
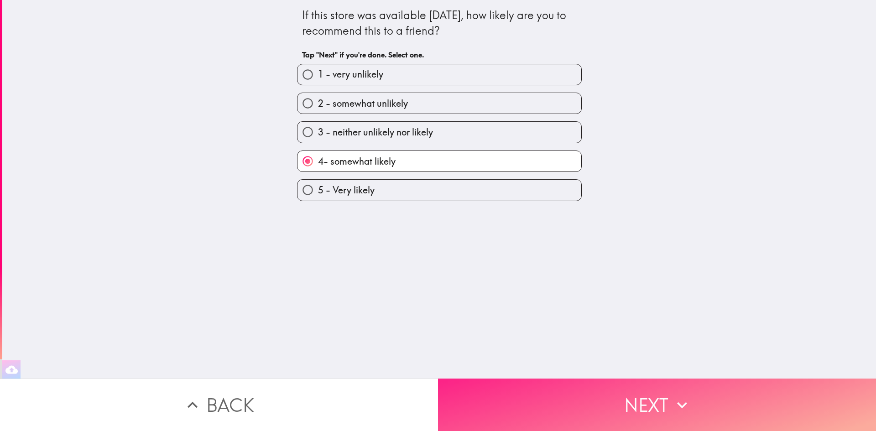
click at [649, 394] on button "Next" at bounding box center [657, 405] width 438 height 52
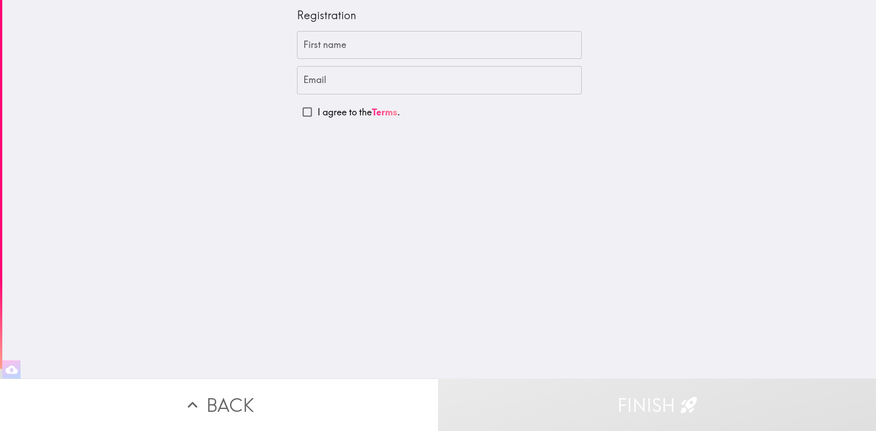
click at [383, 51] on input "First name" at bounding box center [439, 45] width 285 height 28
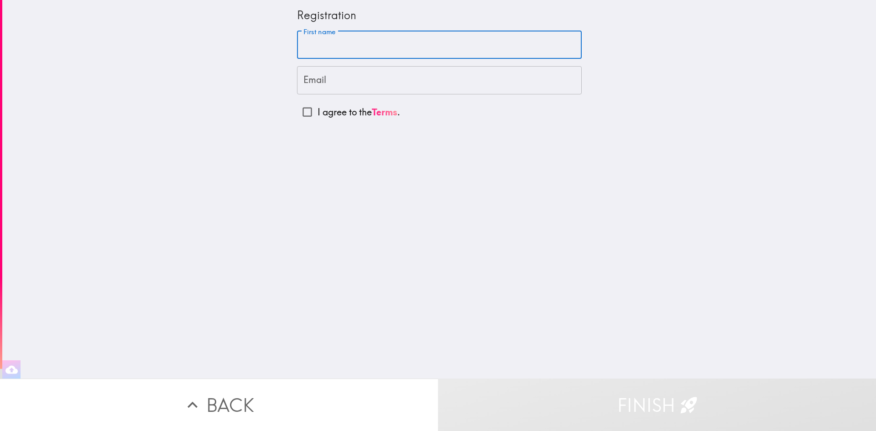
type input "[PERSON_NAME]"
type input "[EMAIL_ADDRESS][DOMAIN_NAME]"
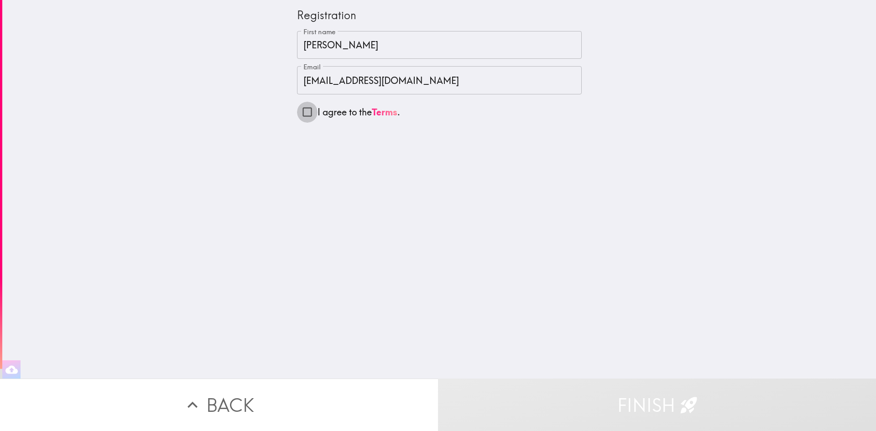
click at [303, 113] on input "I agree to the Terms ." at bounding box center [307, 112] width 21 height 21
checkbox input "true"
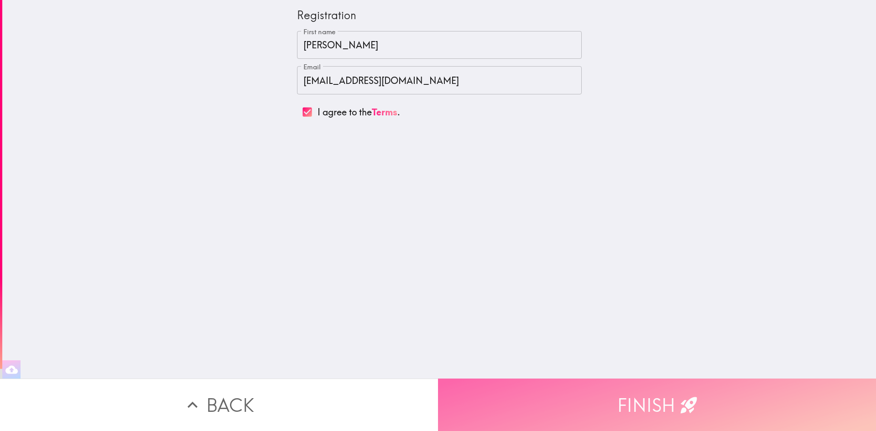
click at [653, 383] on button "Finish" at bounding box center [657, 405] width 438 height 52
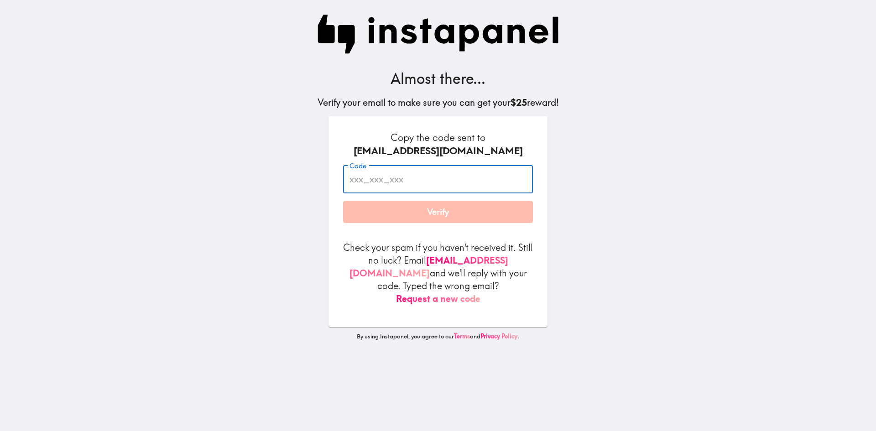
click at [420, 183] on input "Code" at bounding box center [438, 179] width 190 height 28
paste input "9Lp_t9P_Fii"
type input "9Lp_t9P_Fii"
click at [437, 208] on button "Verify" at bounding box center [438, 212] width 190 height 23
